Goal: Information Seeking & Learning: Learn about a topic

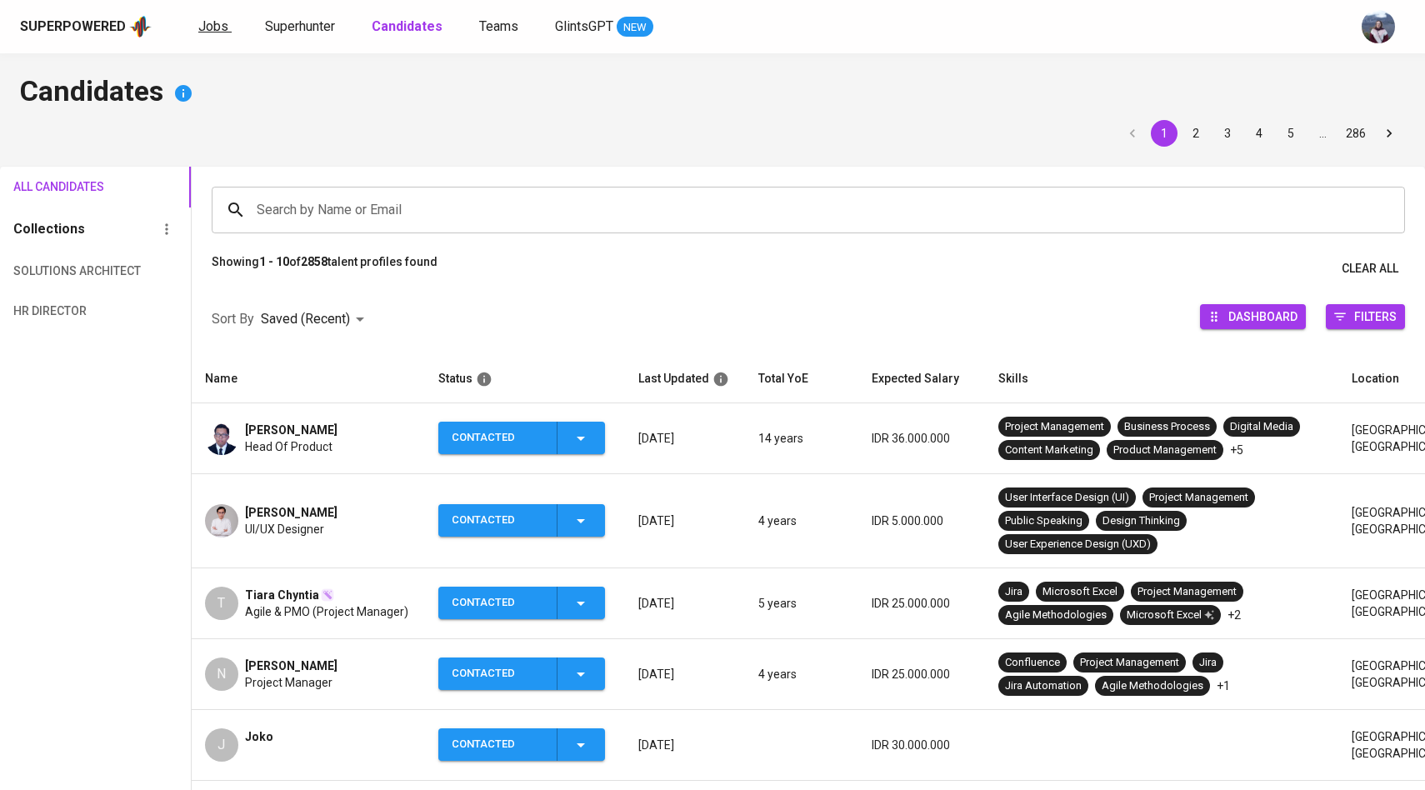
click at [205, 34] on link "Jobs" at bounding box center [214, 27] width 33 height 21
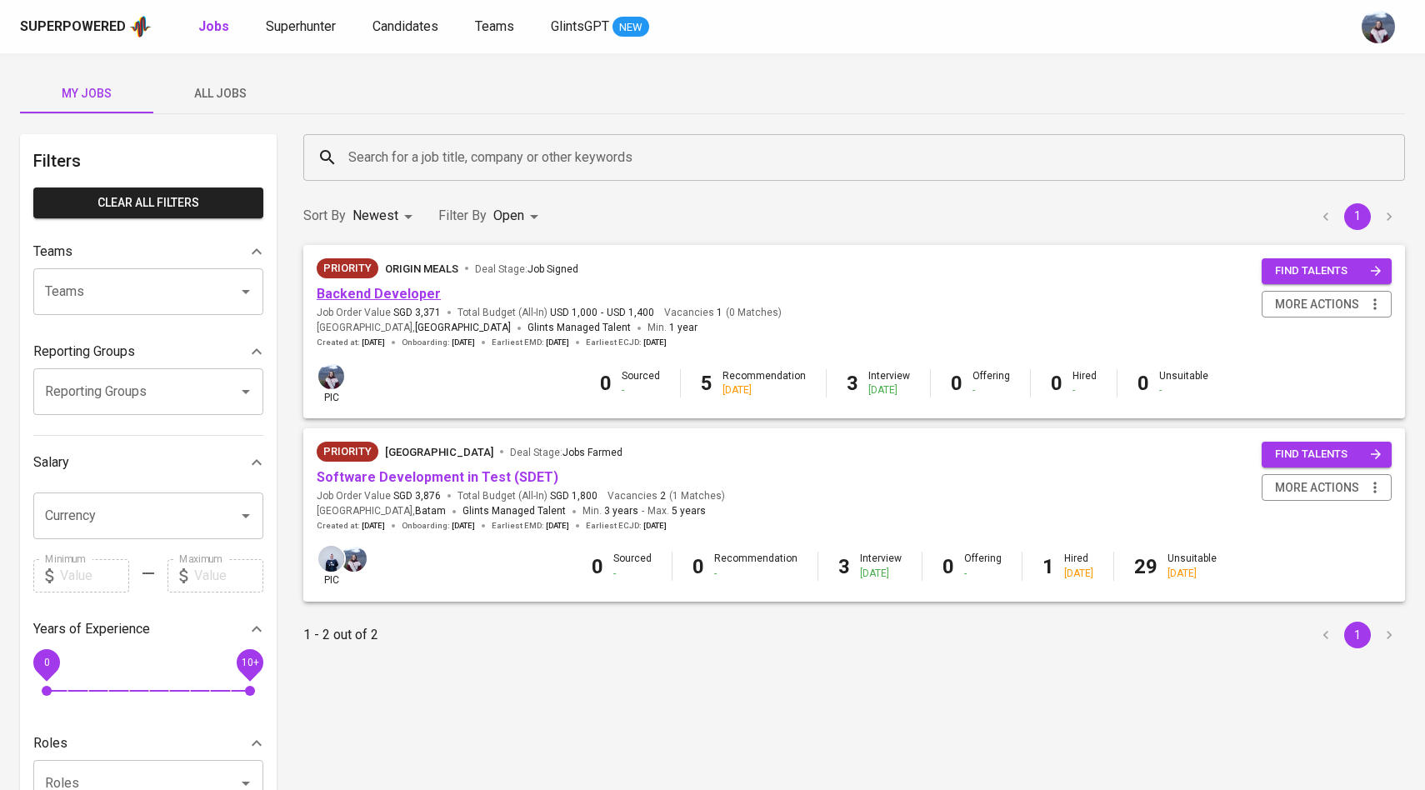
click at [377, 289] on link "Backend Developer" at bounding box center [379, 294] width 124 height 16
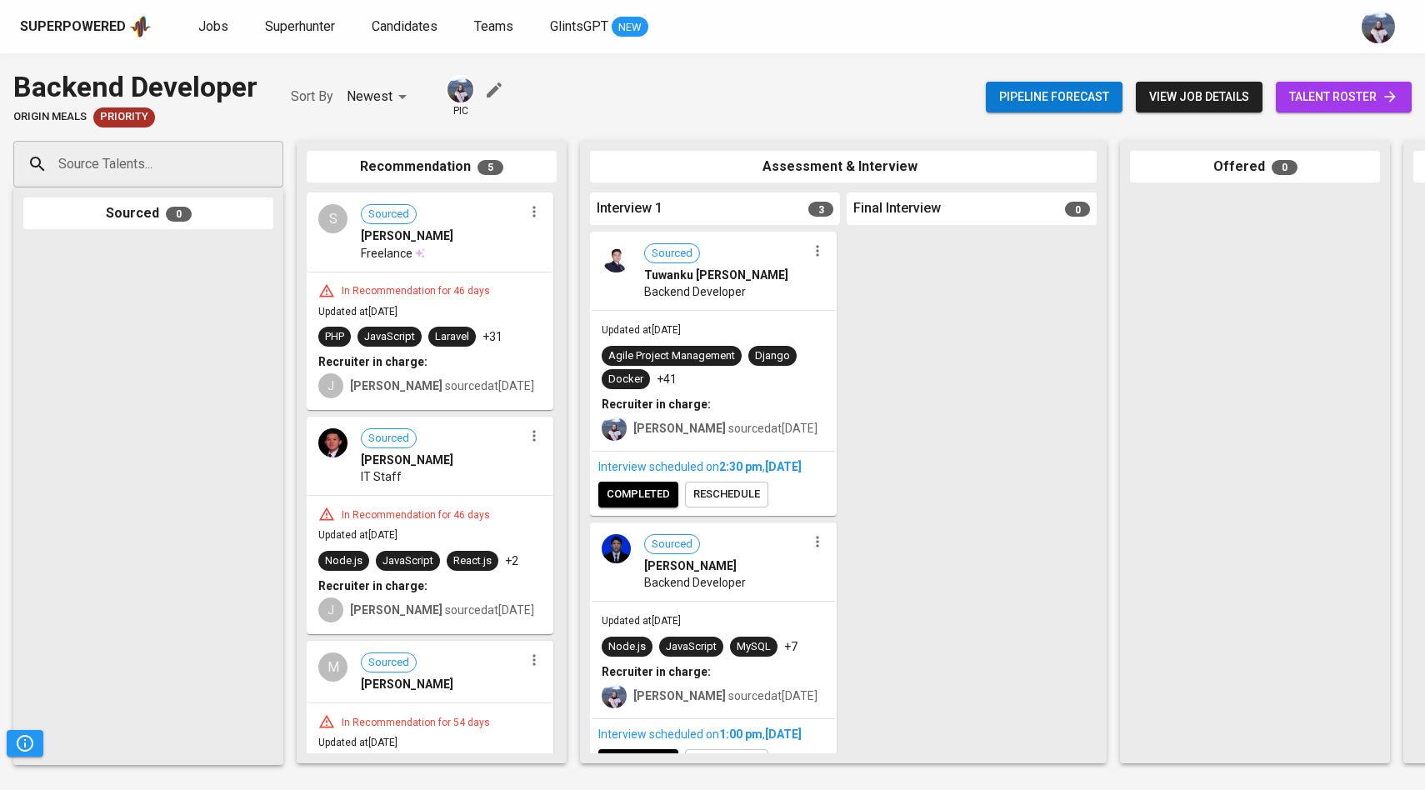
click at [1222, 100] on span "view job details" at bounding box center [1199, 97] width 100 height 21
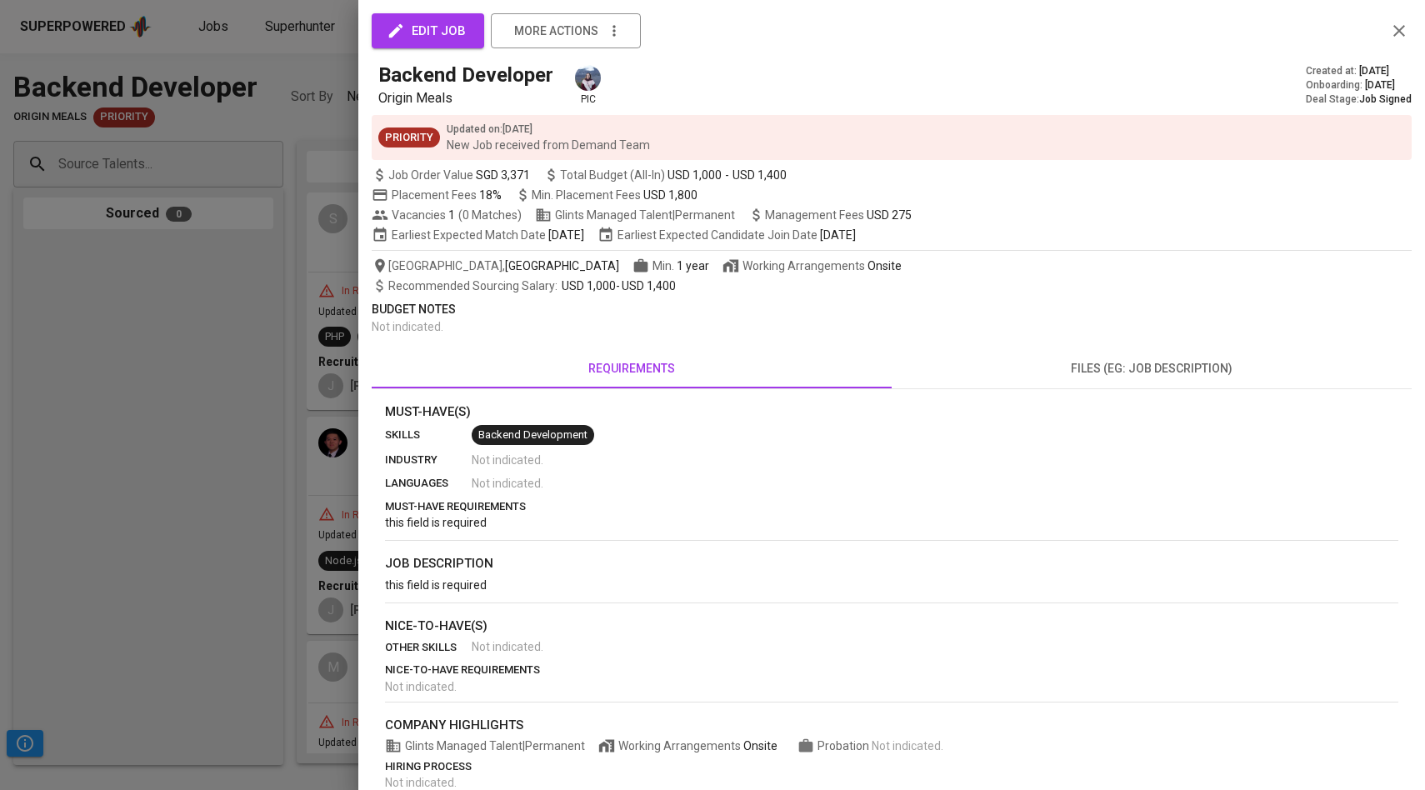
drag, startPoint x: 257, startPoint y: 149, endPoint x: 317, endPoint y: 104, distance: 75.0
click at [257, 149] on div at bounding box center [712, 395] width 1425 height 790
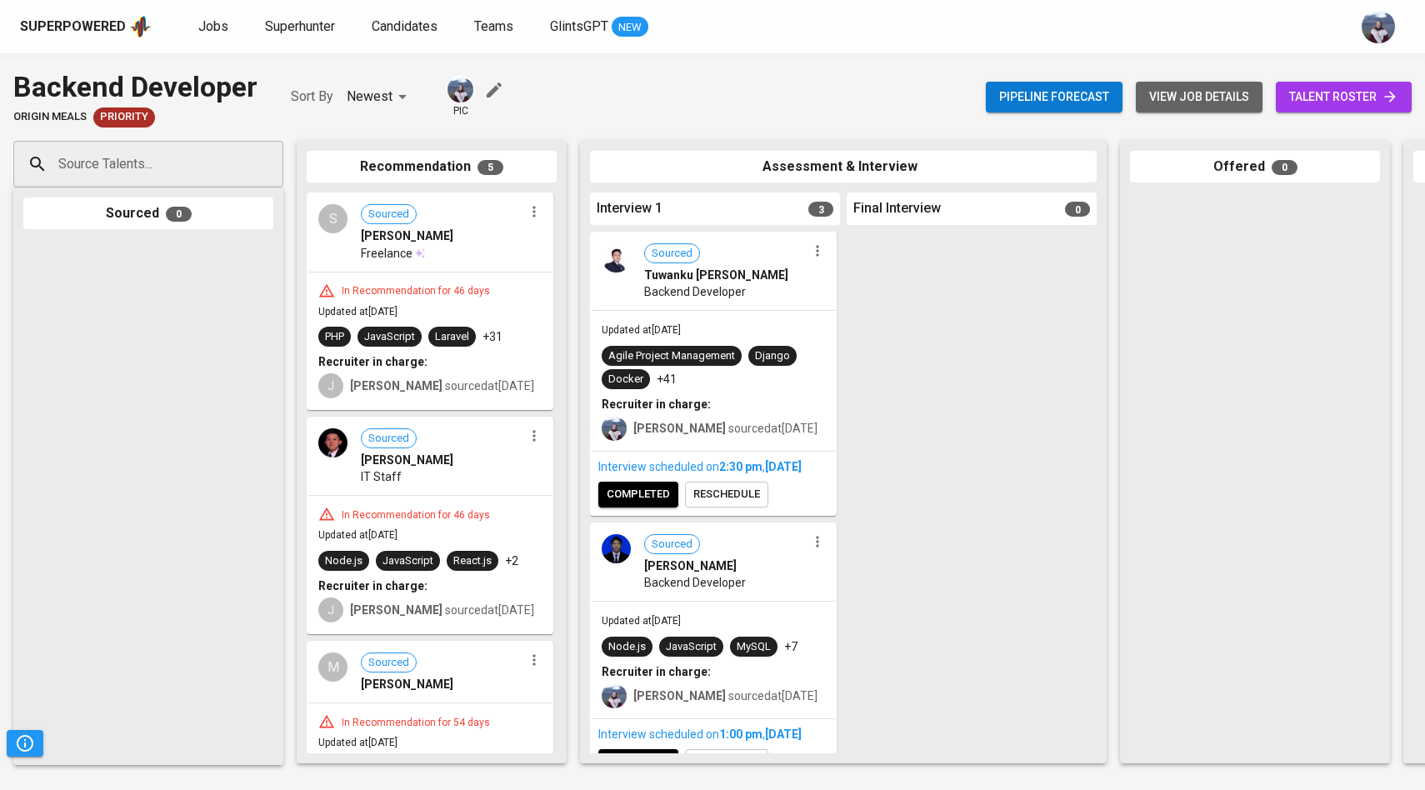
click at [1207, 102] on span "view job details" at bounding box center [1199, 97] width 100 height 21
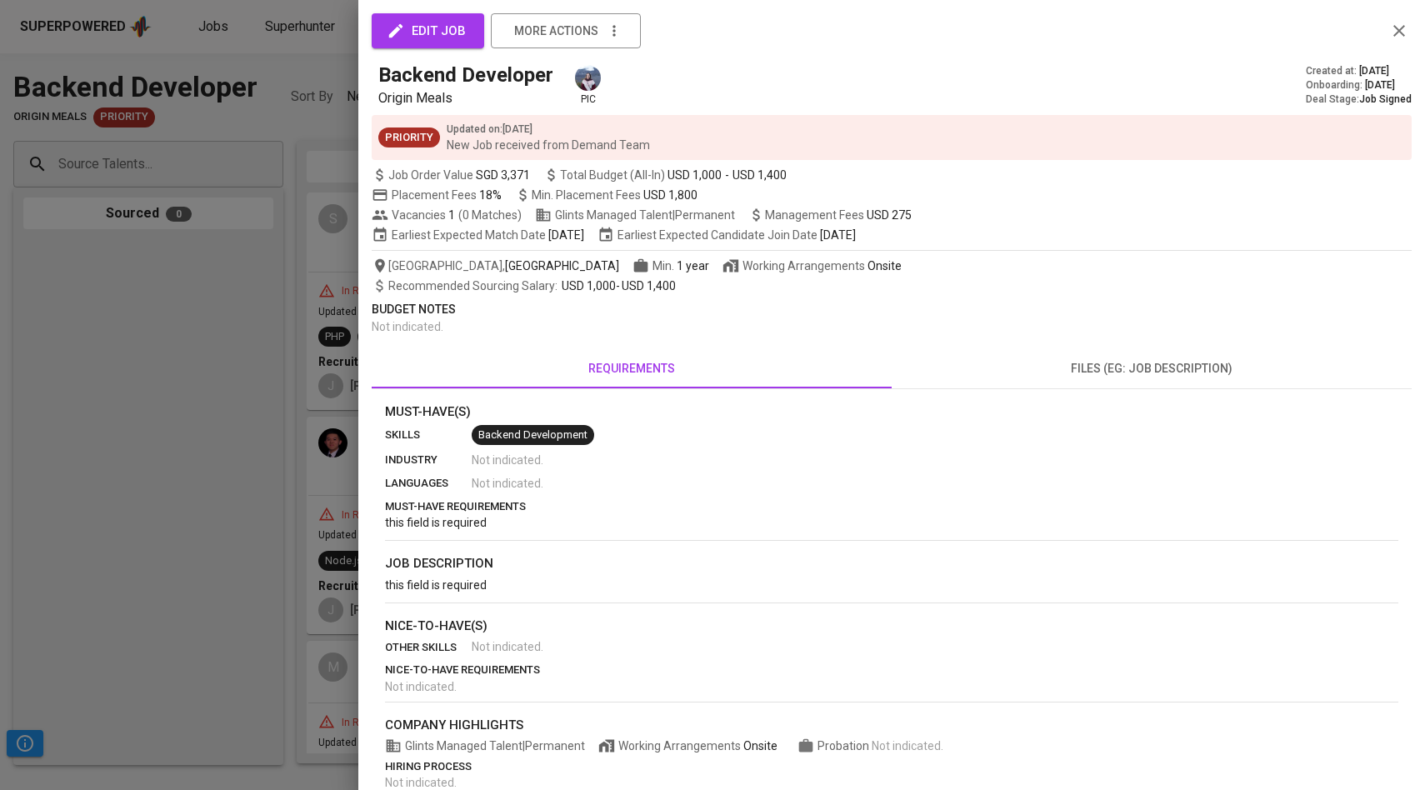
click at [302, 392] on div at bounding box center [712, 395] width 1425 height 790
